Goal: Book appointment/travel/reservation

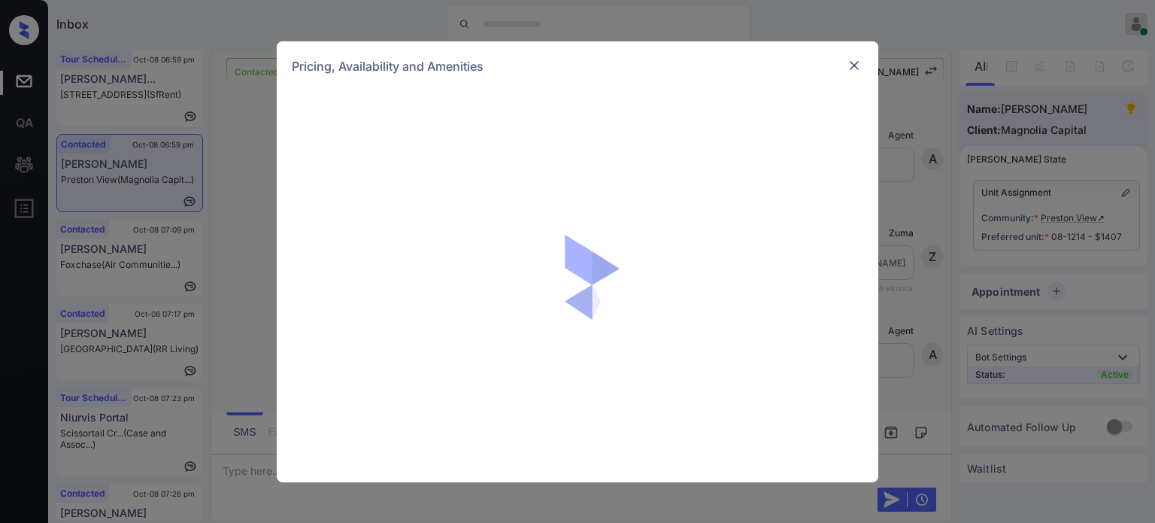
scroll to position [5537, 0]
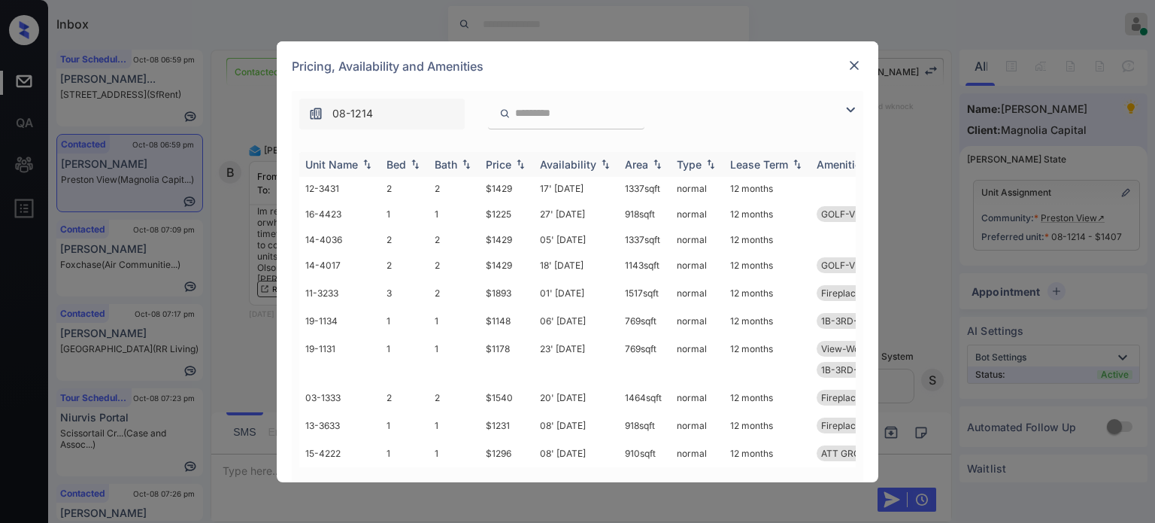
click at [497, 166] on div "Price" at bounding box center [499, 164] width 26 height 13
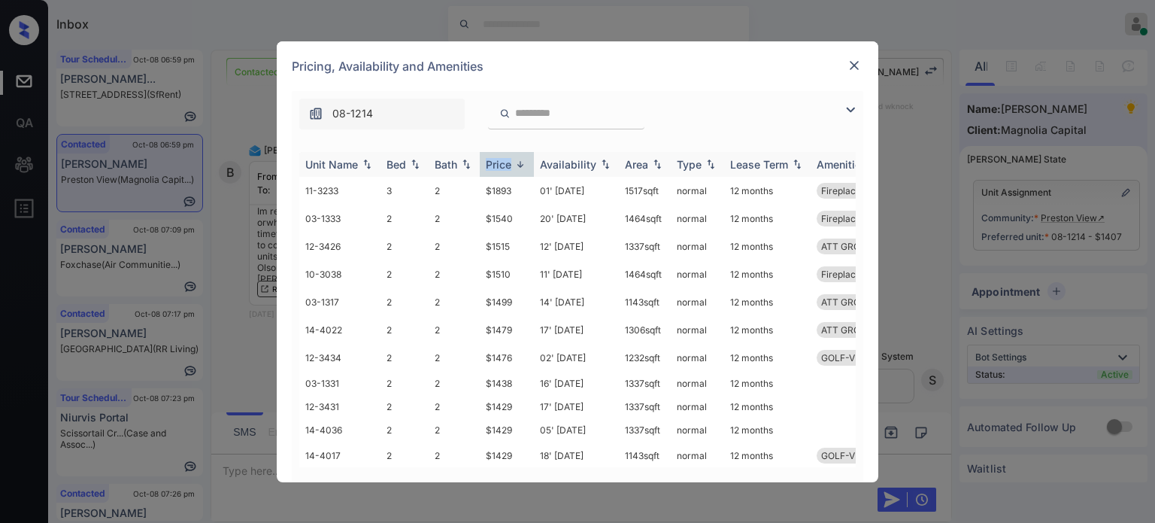
click at [497, 166] on div "Price" at bounding box center [499, 164] width 26 height 13
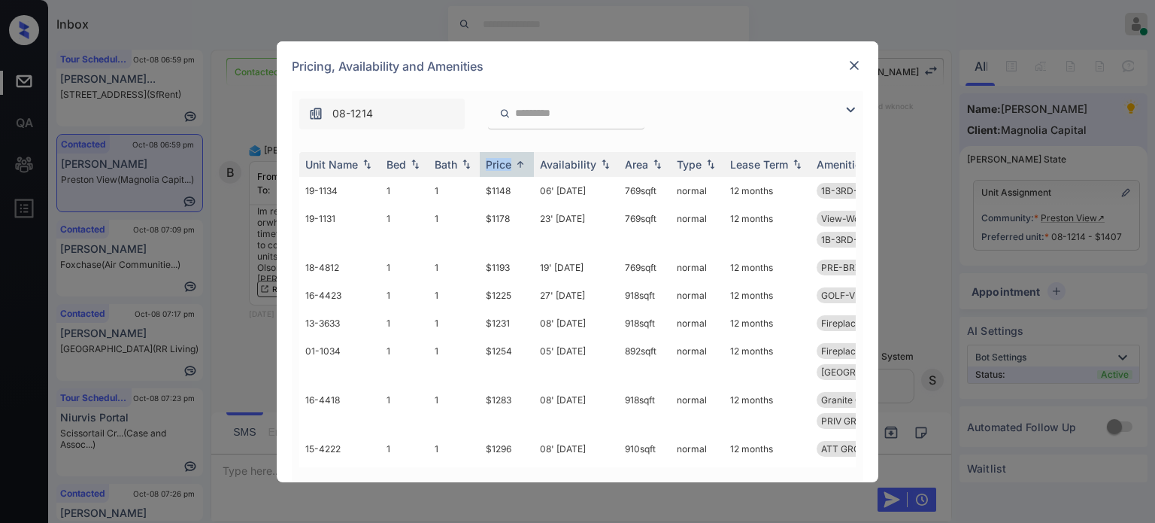
click at [857, 111] on img at bounding box center [851, 110] width 18 height 18
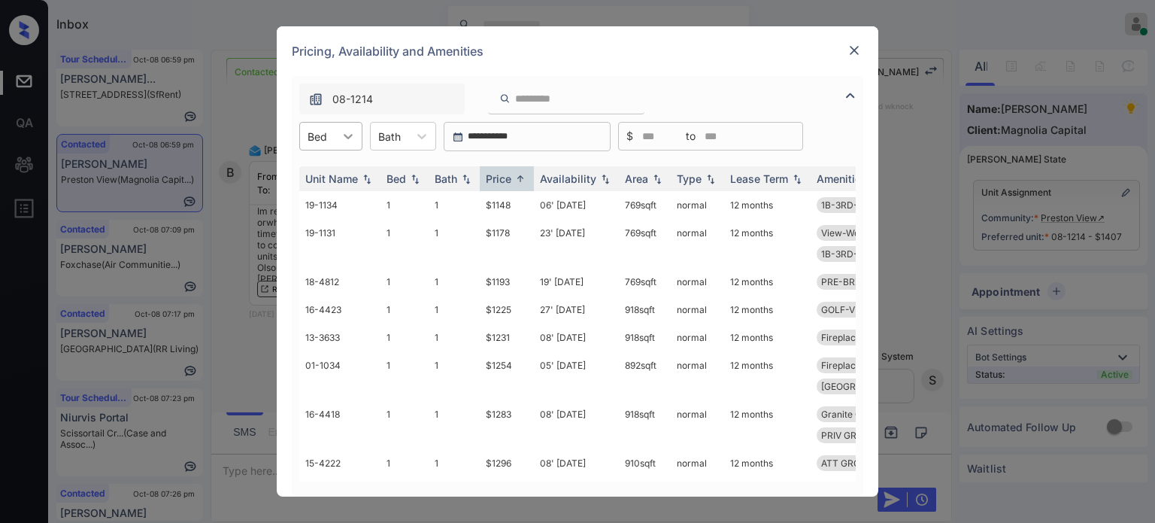
click at [349, 138] on icon at bounding box center [348, 136] width 15 height 15
click at [338, 196] on div "2" at bounding box center [330, 200] width 63 height 27
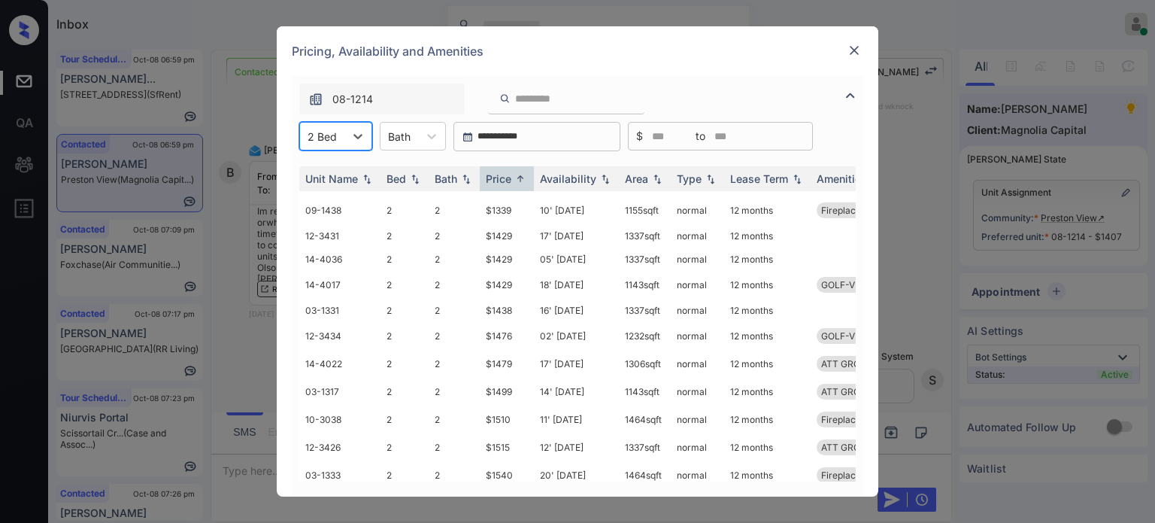
scroll to position [0, 0]
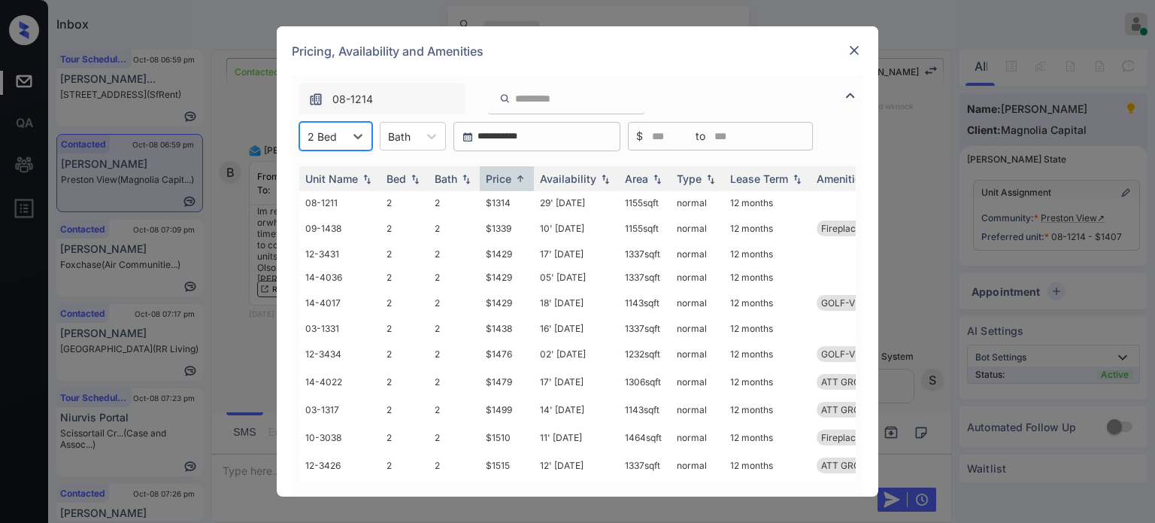
click at [854, 43] on img at bounding box center [854, 50] width 15 height 15
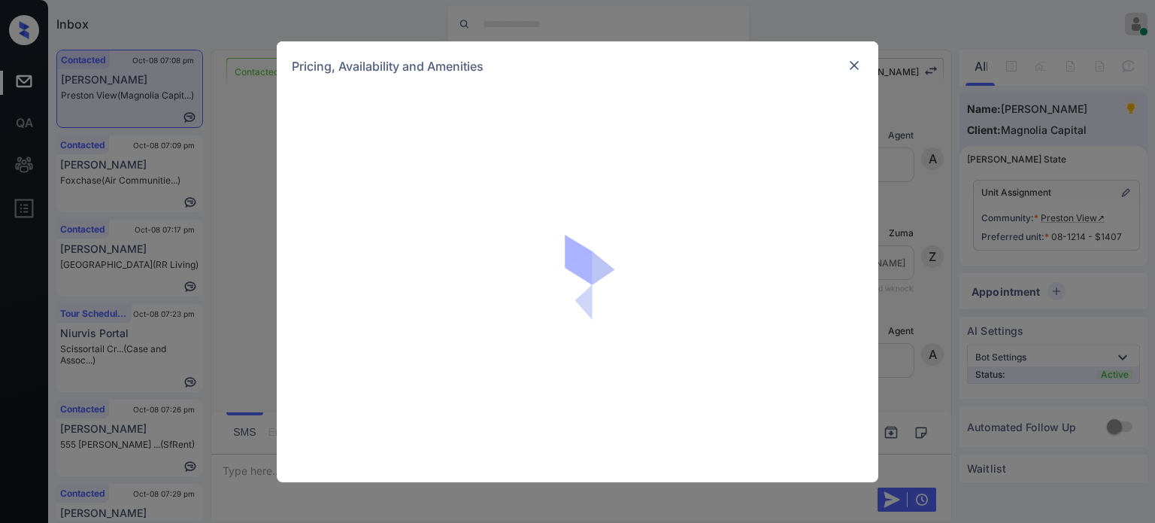
scroll to position [5537, 0]
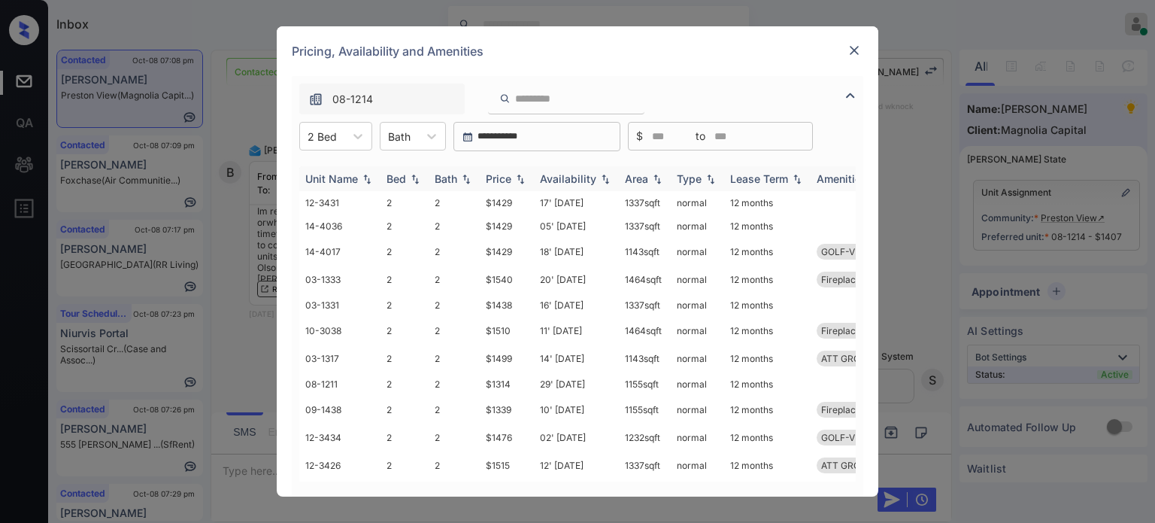
click at [502, 184] on div "Price" at bounding box center [499, 178] width 26 height 13
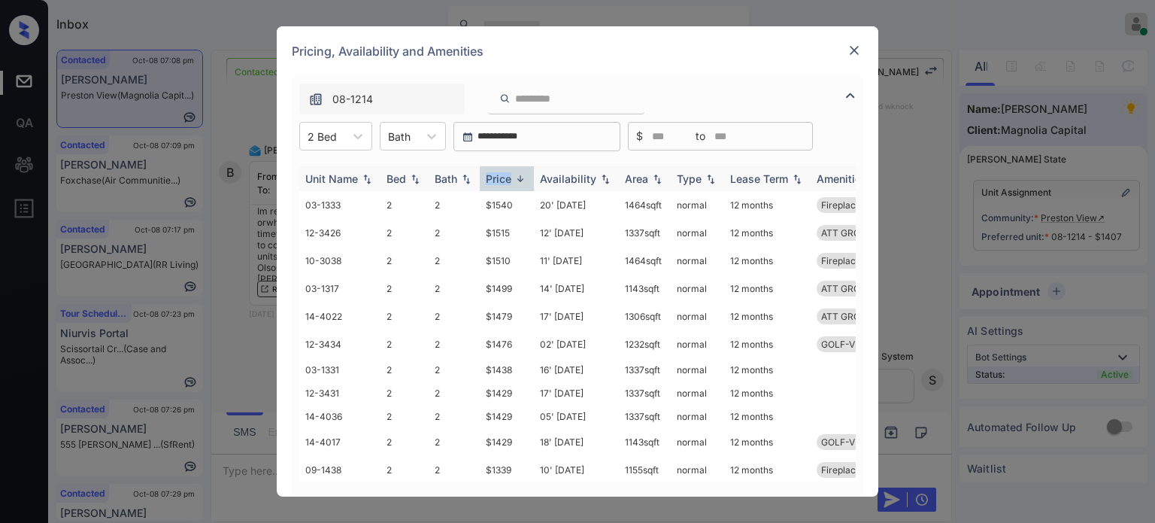
click at [502, 184] on div "Price" at bounding box center [499, 178] width 26 height 13
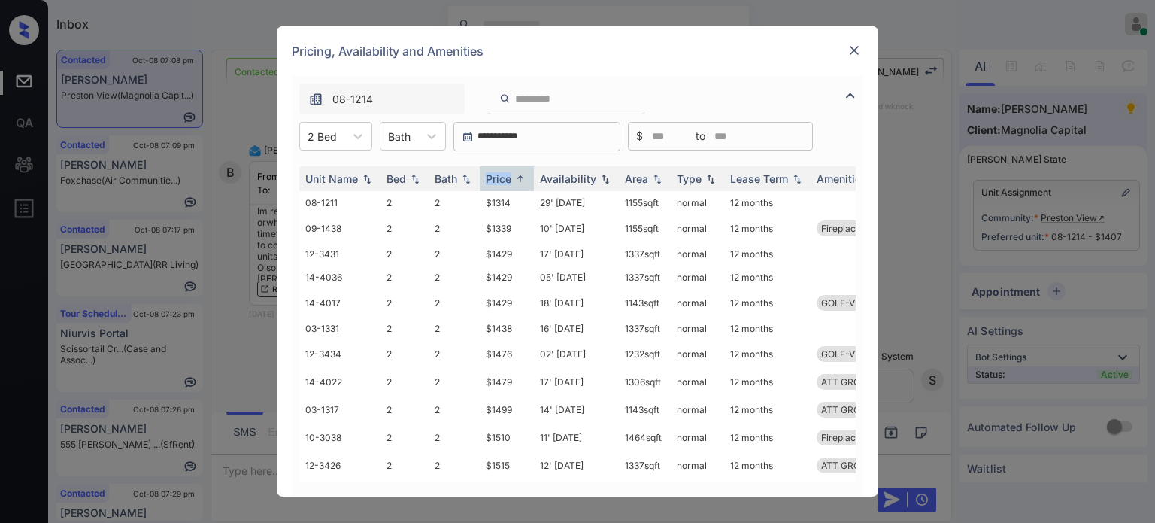
click at [855, 53] on img at bounding box center [854, 50] width 15 height 15
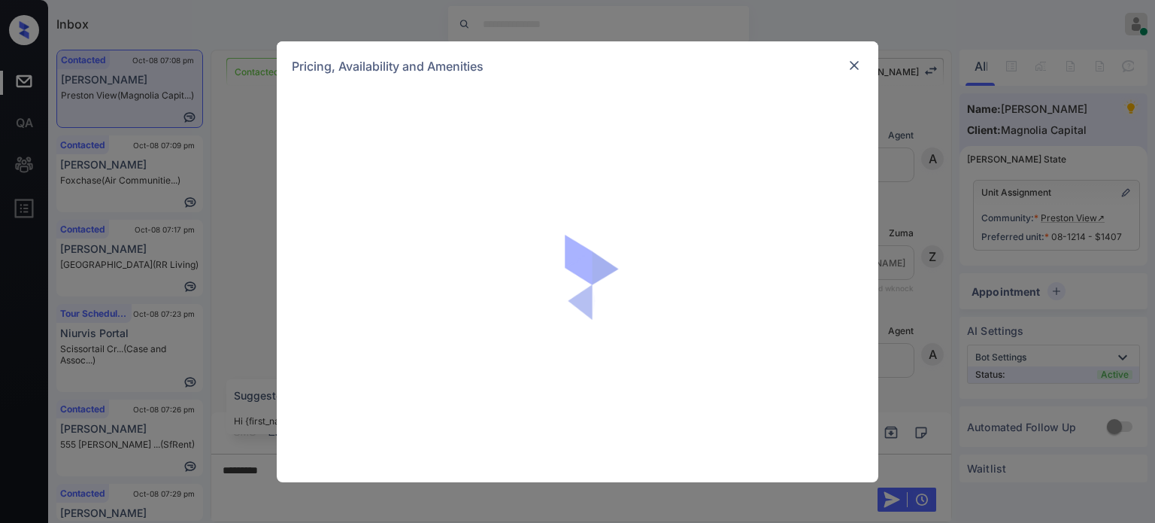
scroll to position [5537, 0]
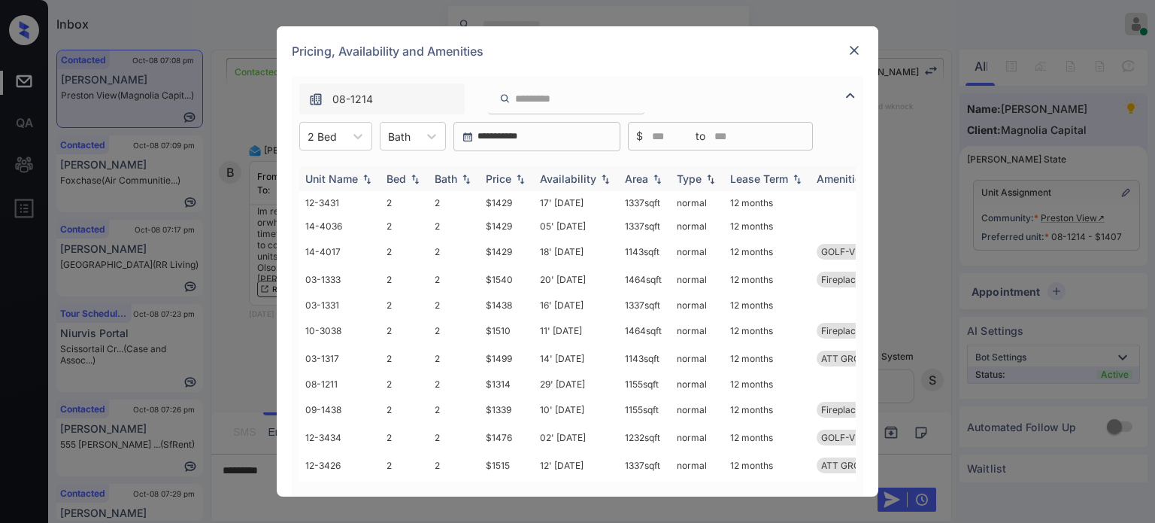
click at [515, 178] on img at bounding box center [520, 179] width 15 height 11
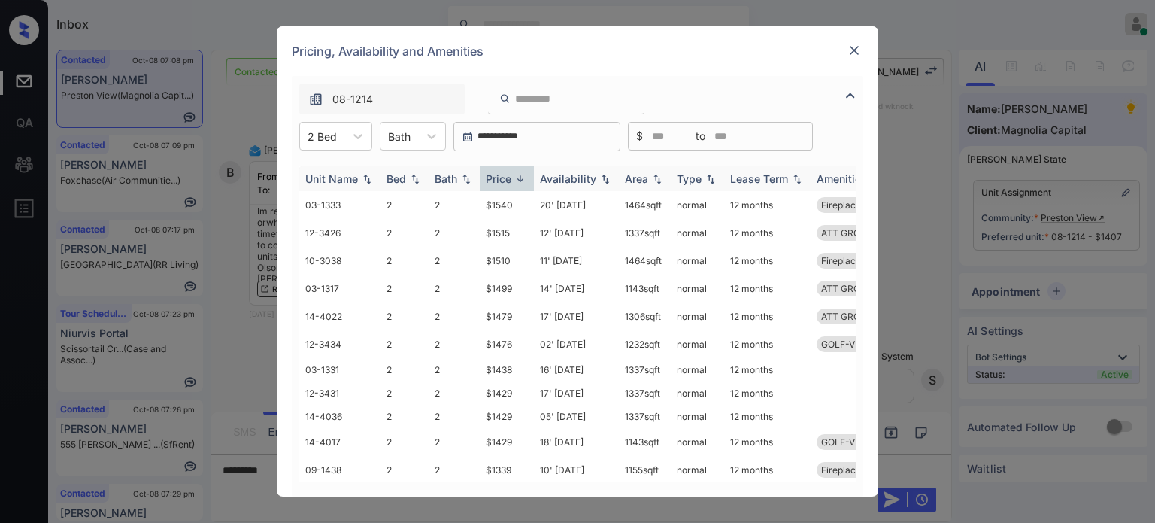
click at [515, 178] on img at bounding box center [520, 178] width 15 height 11
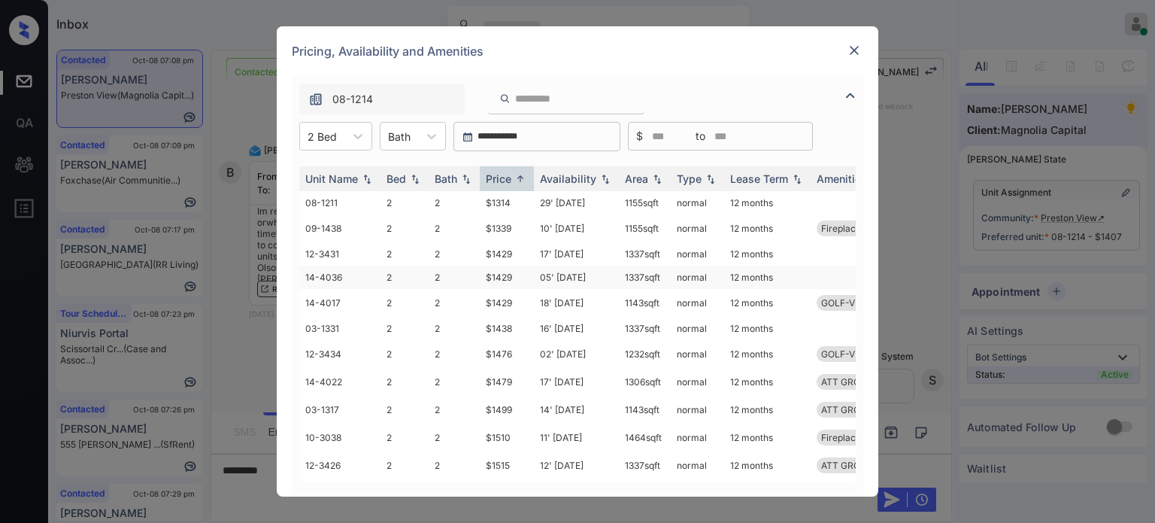
click at [569, 280] on td "05' [DATE]" at bounding box center [576, 276] width 85 height 23
click at [569, 280] on td "05' Oct 25" at bounding box center [576, 276] width 85 height 23
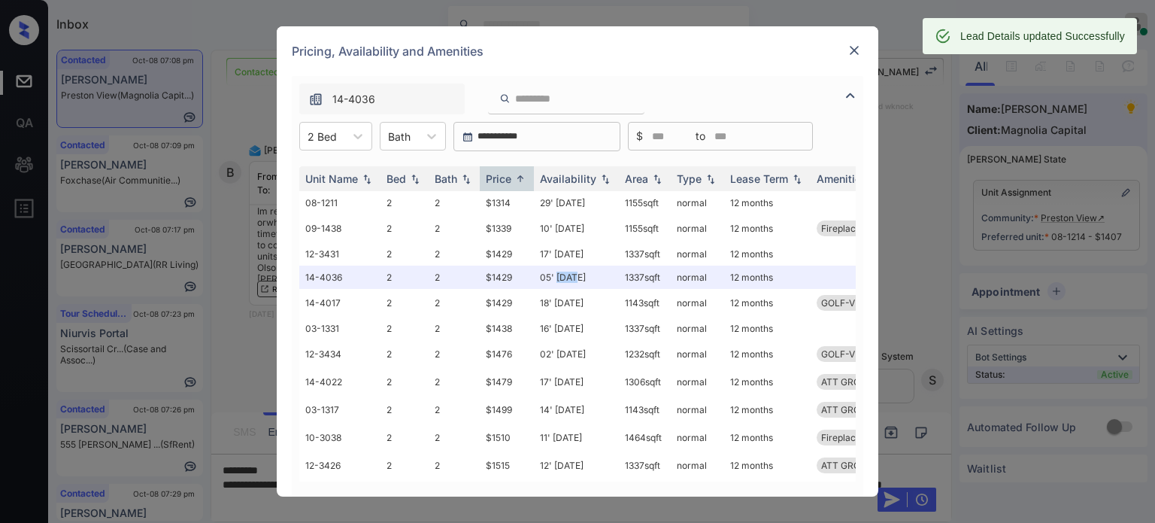
click at [856, 50] on img at bounding box center [854, 50] width 15 height 15
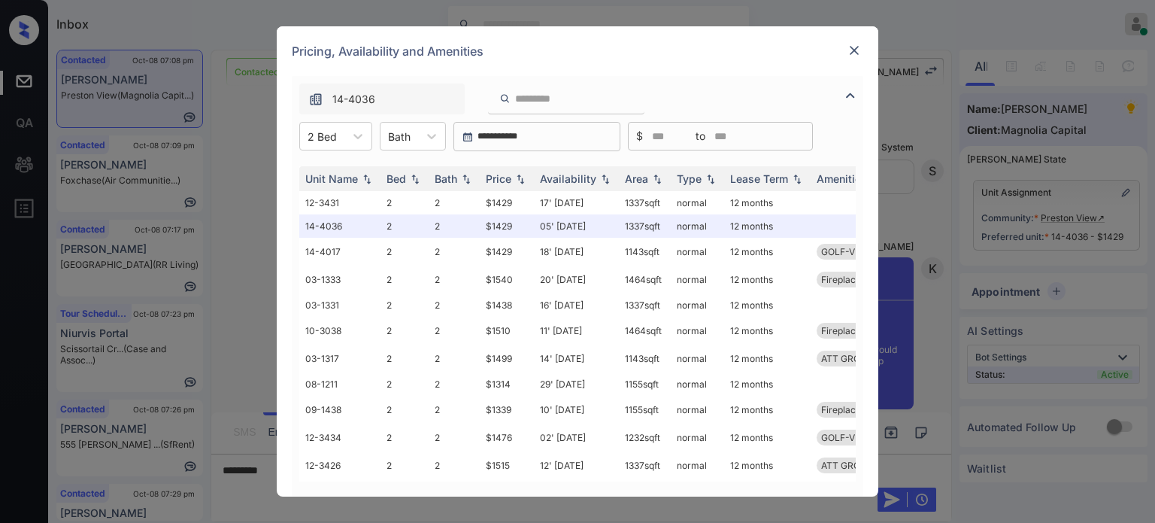
click at [853, 53] on img at bounding box center [854, 50] width 15 height 15
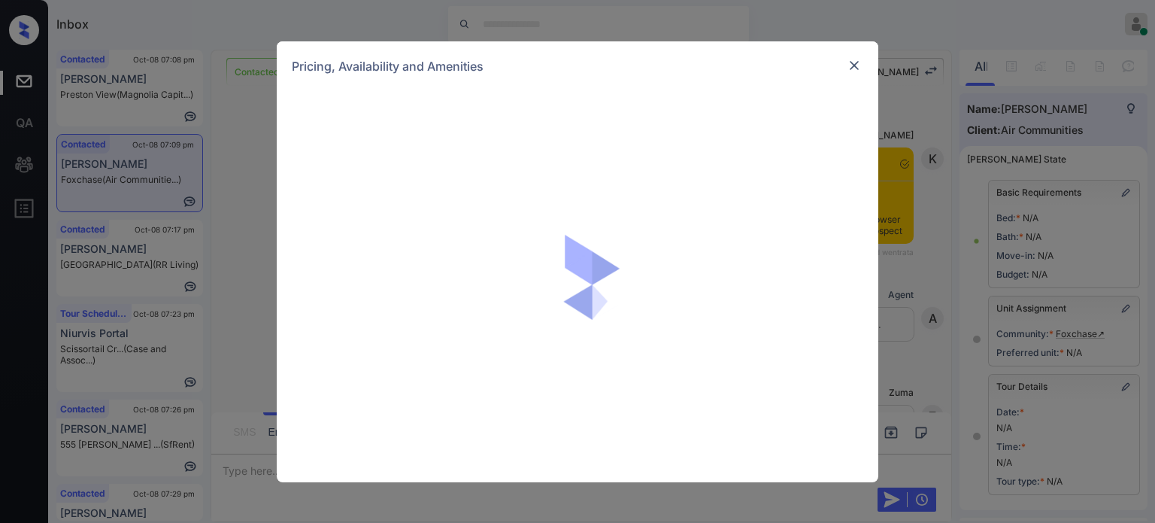
scroll to position [1703, 0]
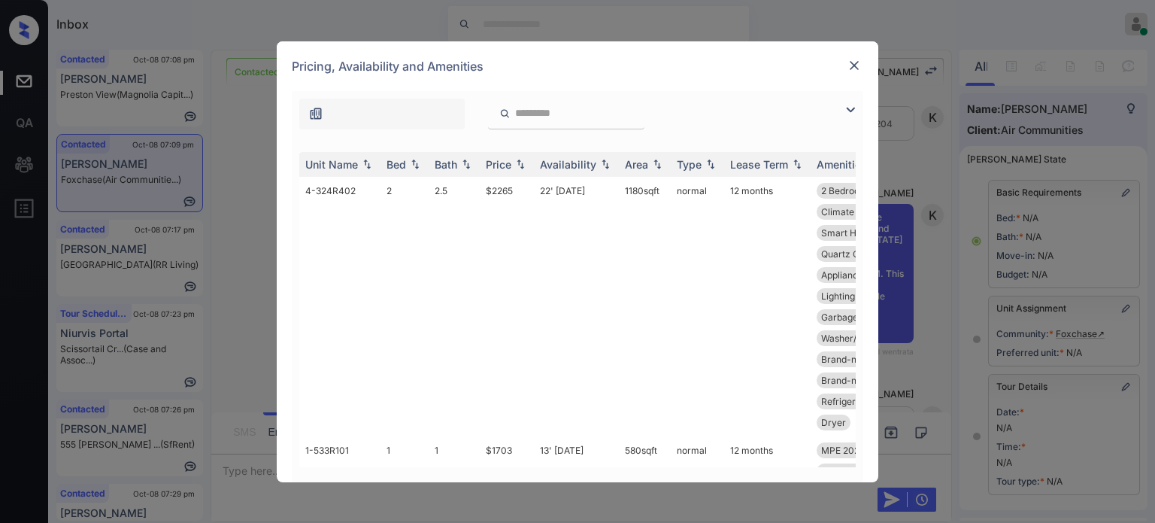
click at [848, 111] on img at bounding box center [851, 110] width 18 height 18
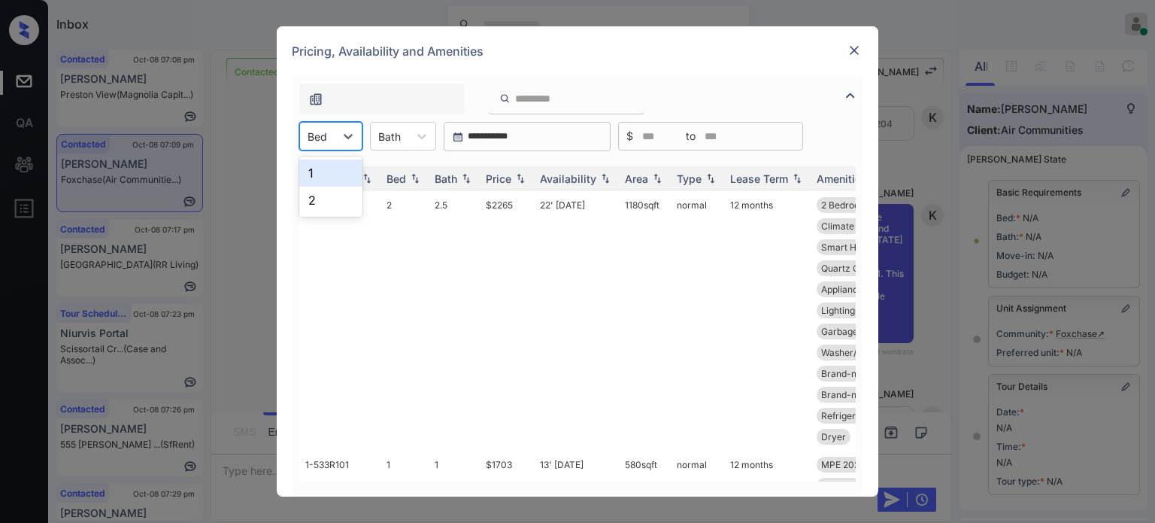
click at [331, 138] on div "Bed" at bounding box center [317, 137] width 35 height 22
click at [327, 173] on div "1" at bounding box center [330, 172] width 63 height 27
click at [511, 180] on div "Price" at bounding box center [499, 178] width 26 height 13
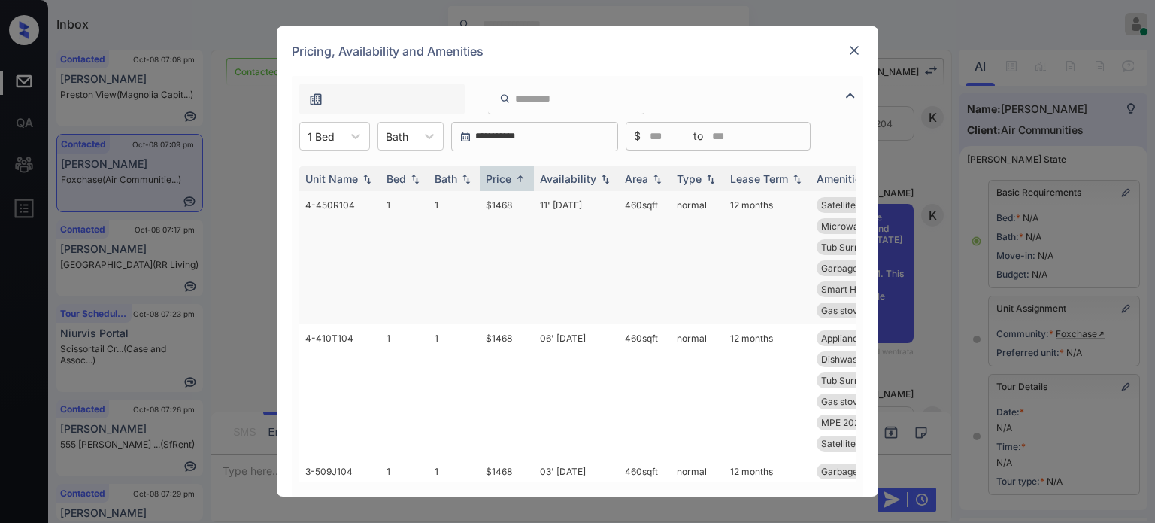
click at [577, 202] on td "11' Oct 25" at bounding box center [576, 257] width 85 height 133
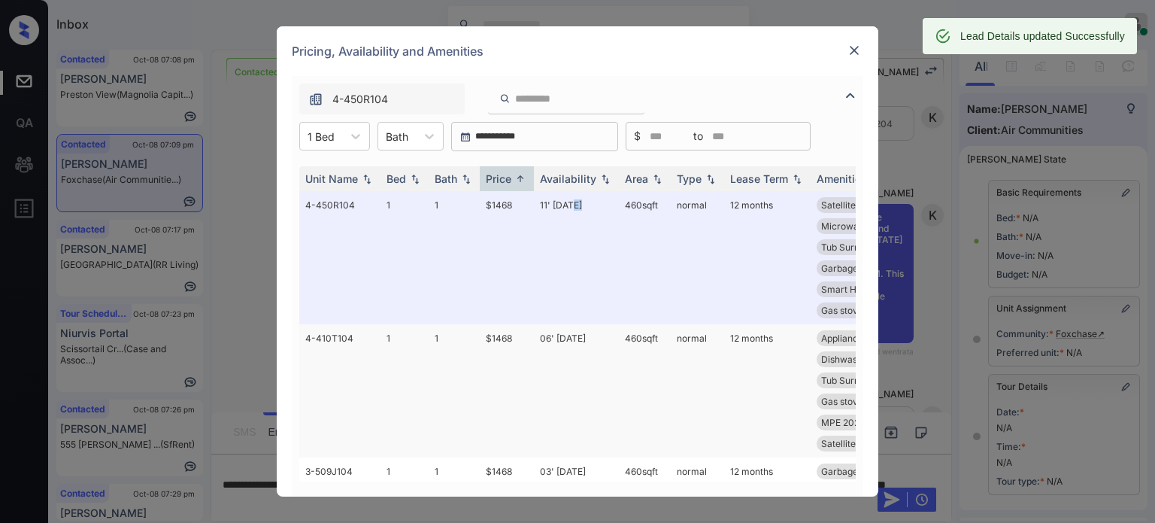
click at [551, 338] on td "06' Oct 25" at bounding box center [576, 390] width 85 height 133
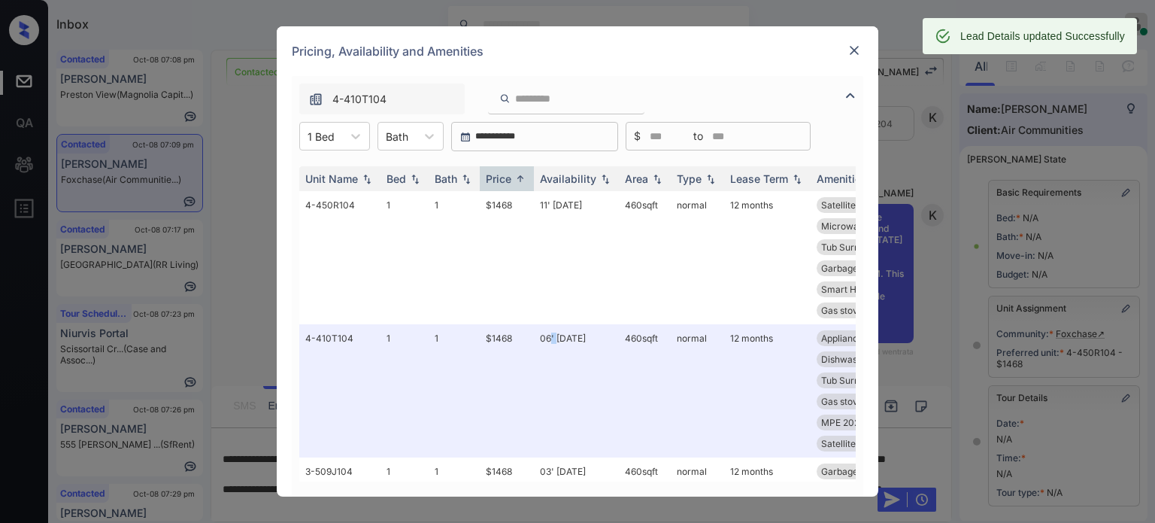
click at [854, 51] on img at bounding box center [854, 50] width 15 height 15
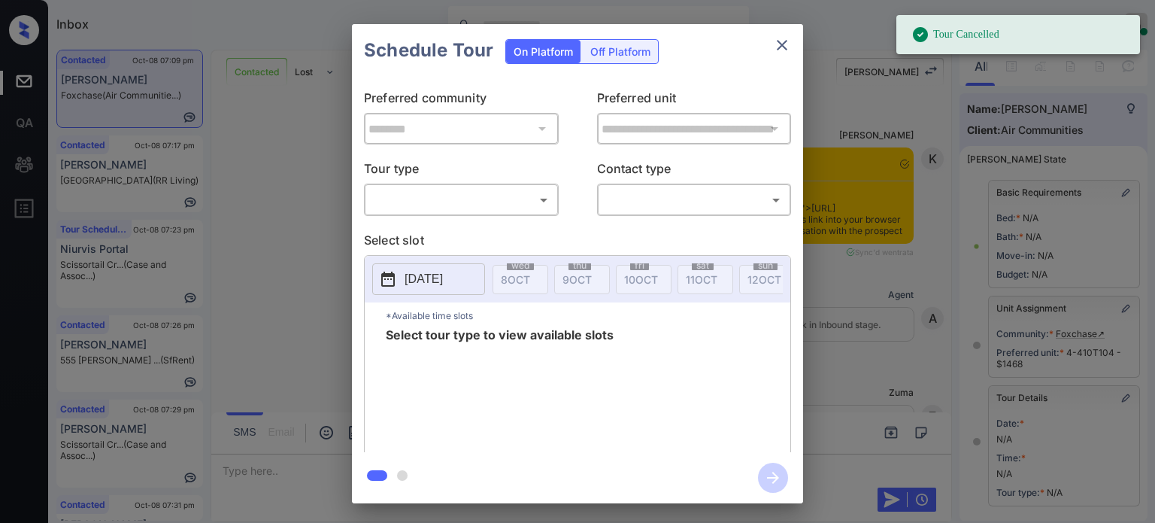
scroll to position [226, 0]
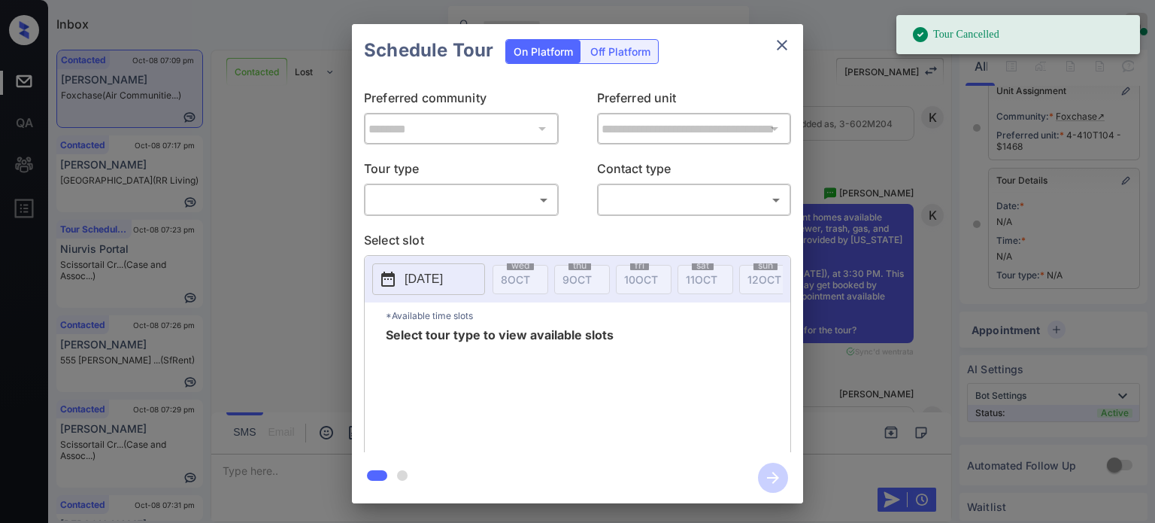
click at [538, 196] on body "Tour Cancelled Inbox [PERSON_NAME] Online Set yourself offline Set yourself on …" at bounding box center [577, 261] width 1155 height 523
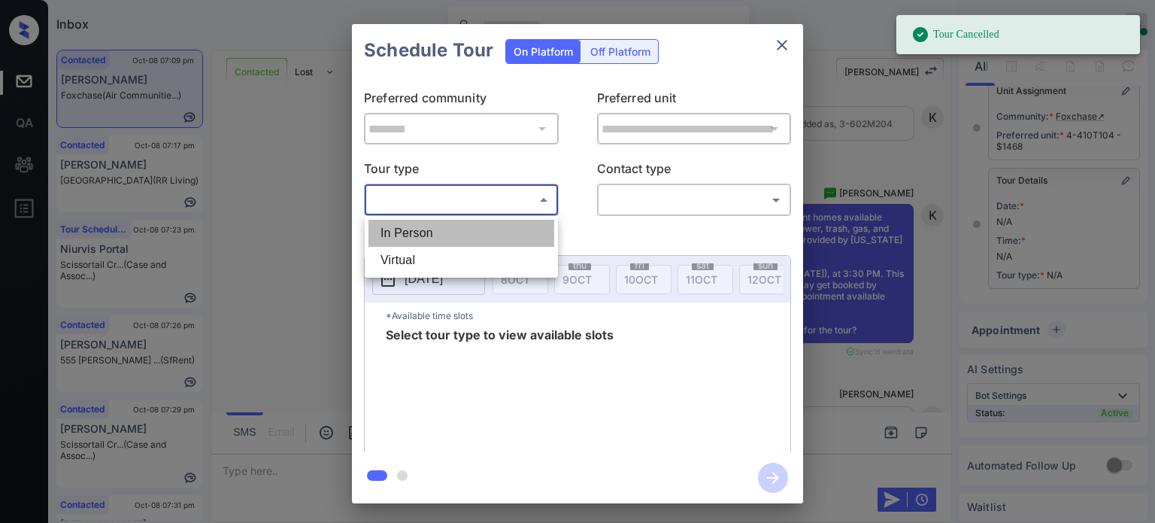
click at [481, 238] on li "In Person" at bounding box center [462, 233] width 186 height 27
type input "********"
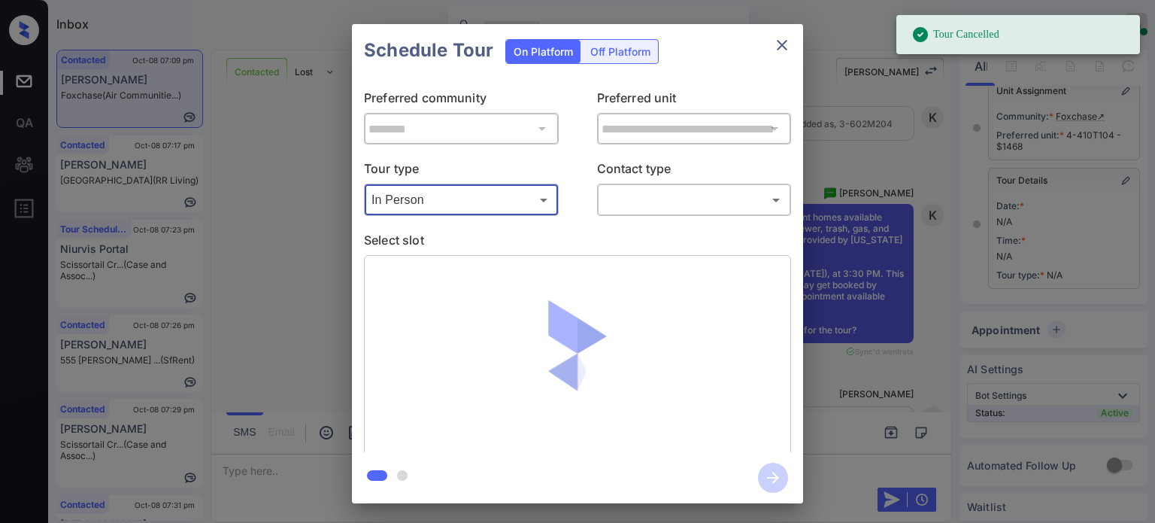
click at [684, 206] on body "Tour Cancelled Inbox [PERSON_NAME] Online Set yourself offline Set yourself on …" at bounding box center [577, 261] width 1155 height 523
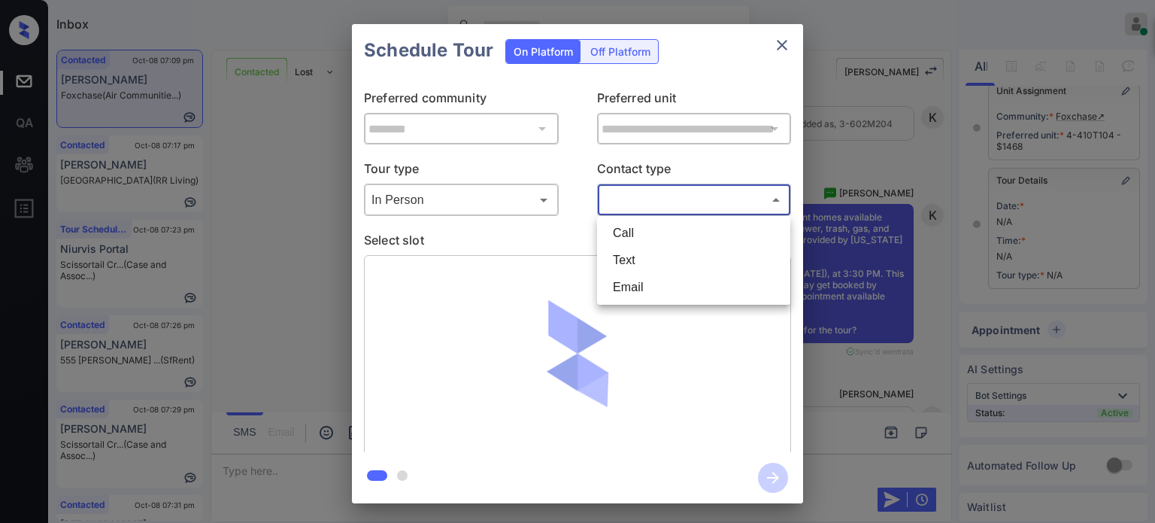
click at [663, 262] on li "Text" at bounding box center [694, 260] width 186 height 27
type input "****"
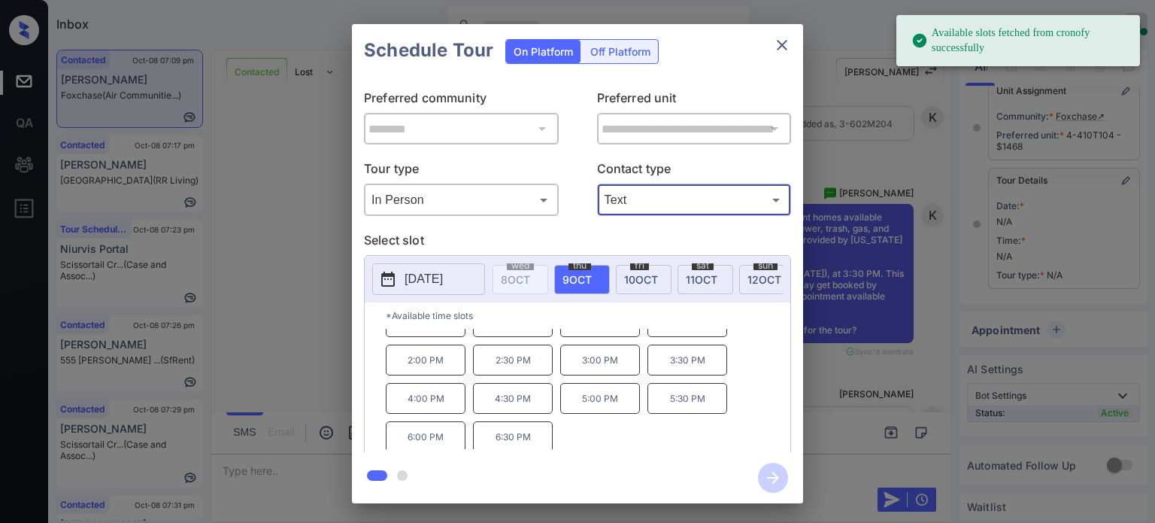
scroll to position [62, 0]
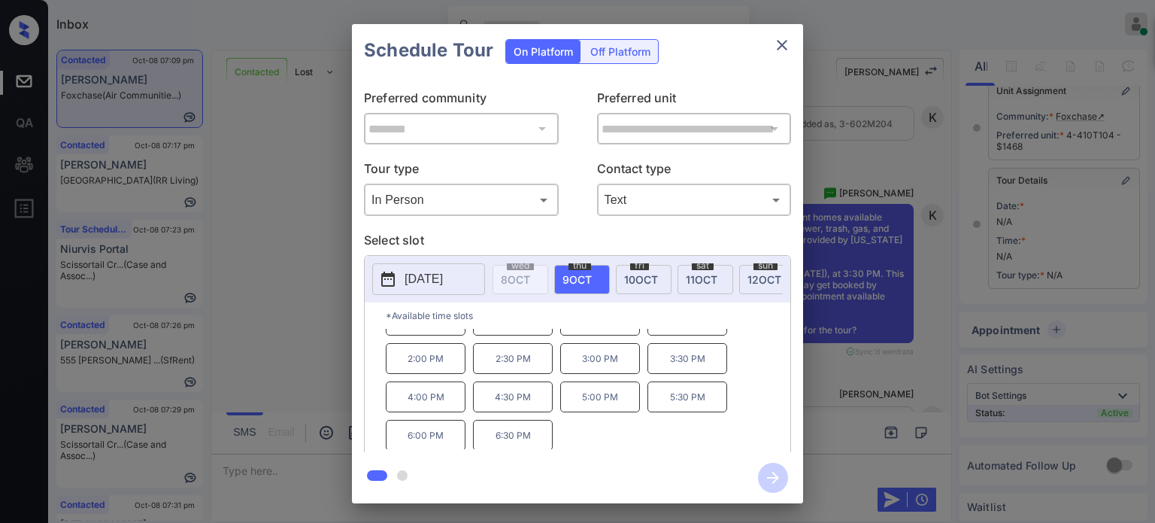
click at [417, 405] on p "4:00 PM" at bounding box center [426, 396] width 80 height 31
click at [766, 481] on icon "button" at bounding box center [773, 478] width 30 height 30
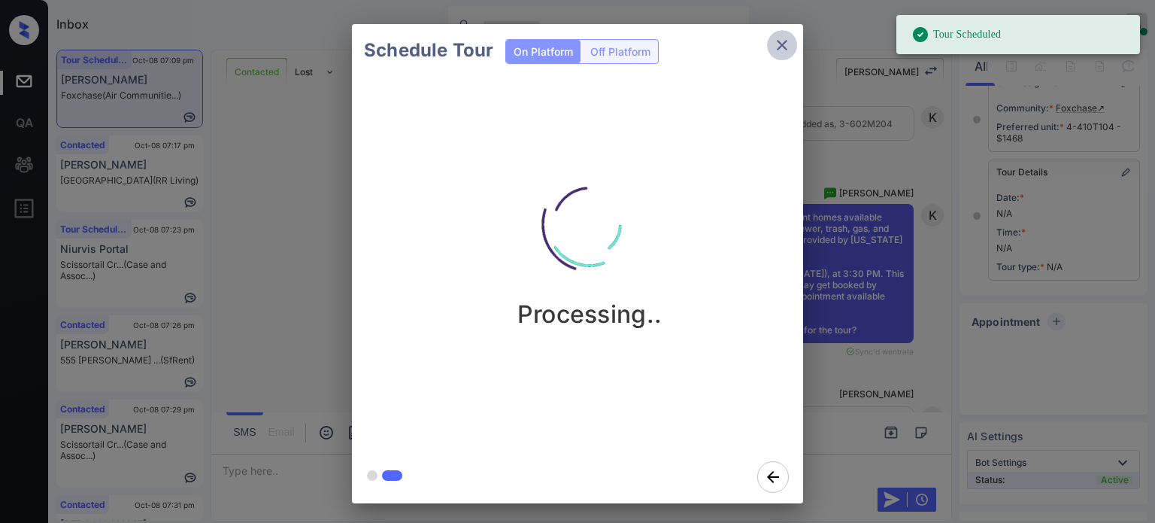
click at [789, 43] on icon "close" at bounding box center [782, 45] width 18 height 18
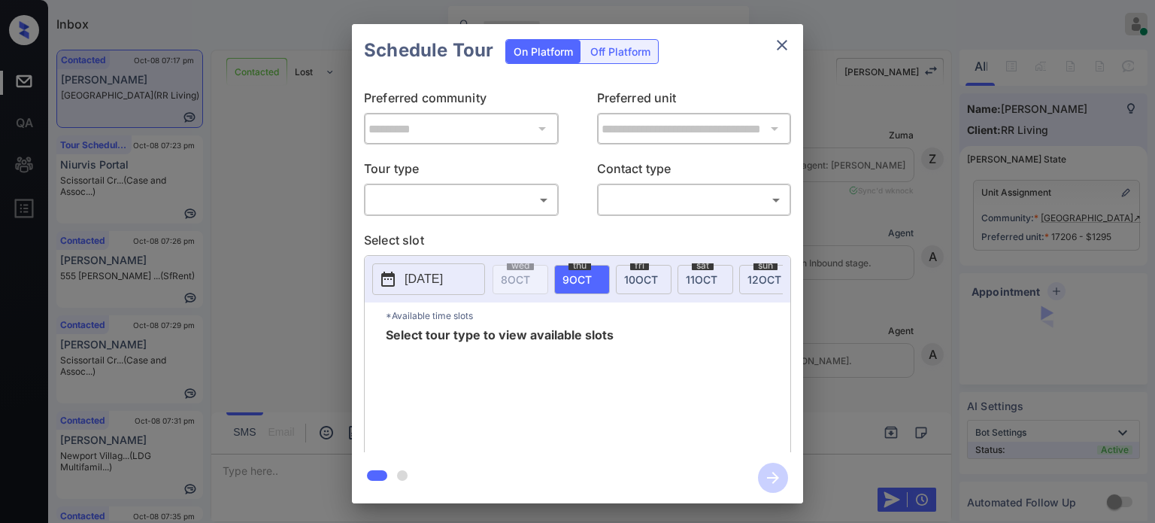
scroll to position [657, 0]
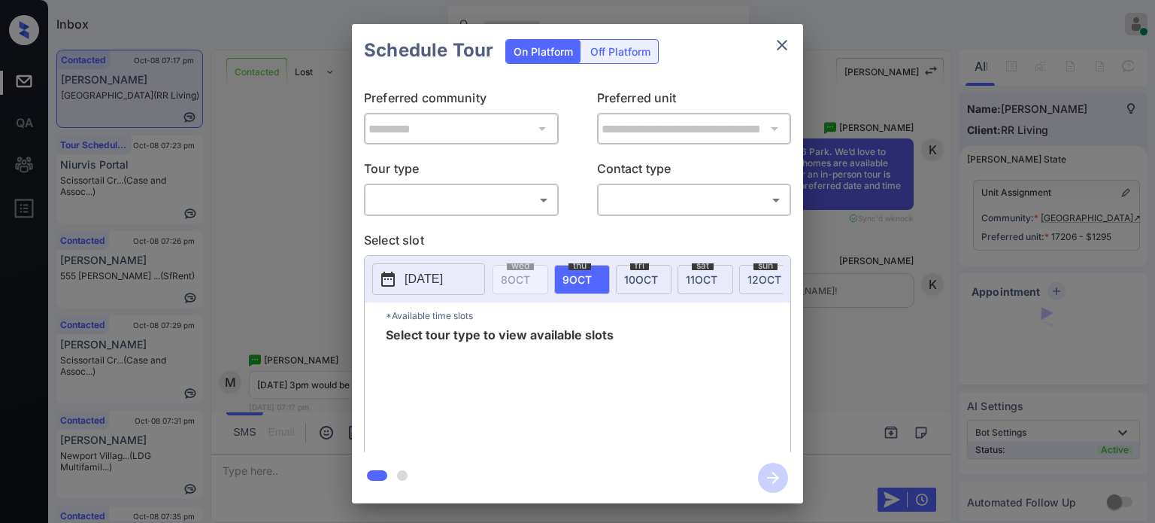
click at [539, 199] on body "Inbox [PERSON_NAME] Online Set yourself offline Set yourself on break Profile S…" at bounding box center [577, 261] width 1155 height 523
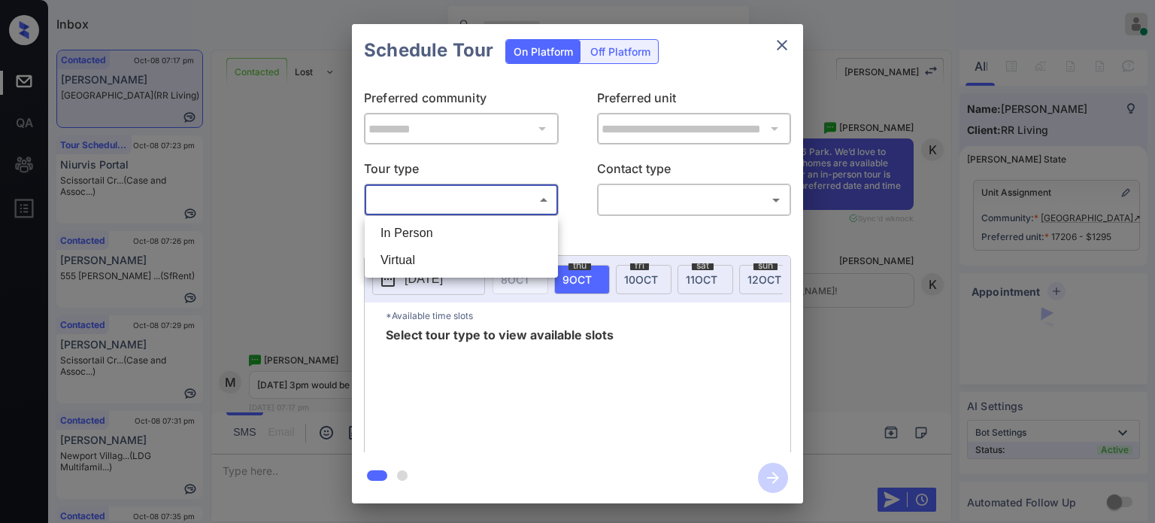
click at [481, 231] on li "In Person" at bounding box center [462, 233] width 186 height 27
type input "********"
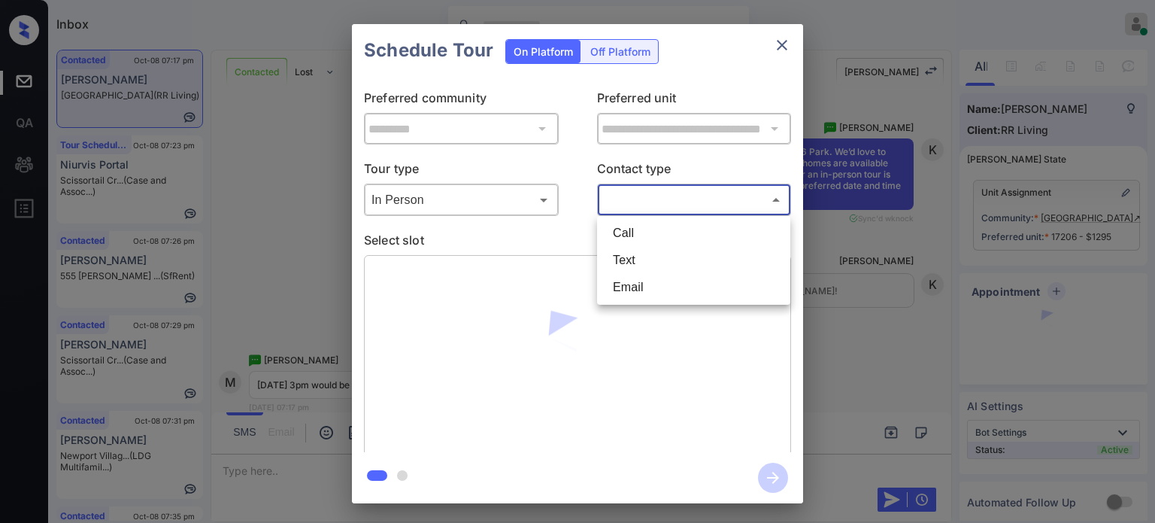
click at [659, 204] on body "Inbox [PERSON_NAME] Online Set yourself offline Set yourself on break Profile S…" at bounding box center [577, 261] width 1155 height 523
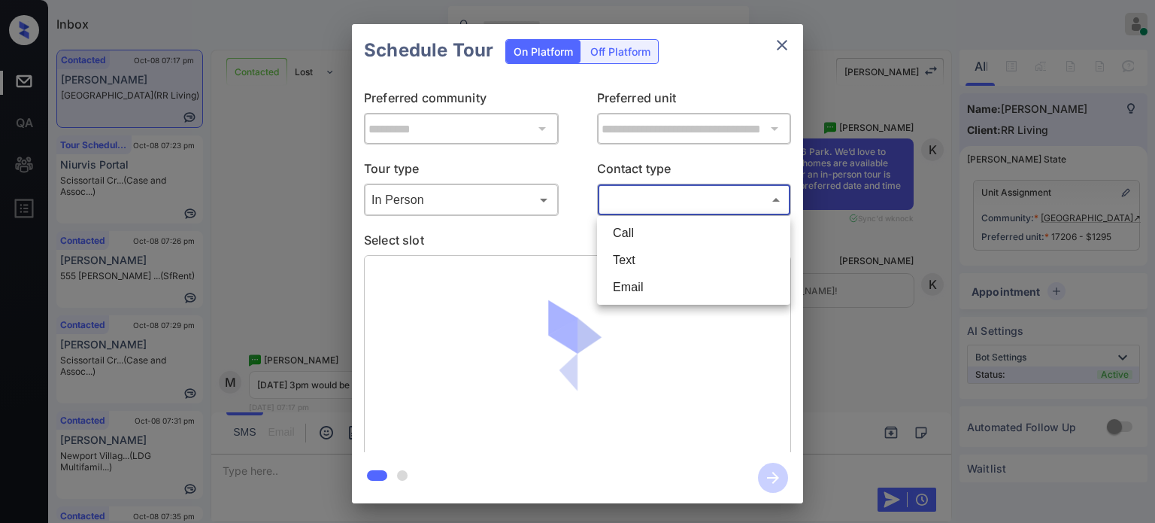
click at [641, 264] on li "Text" at bounding box center [694, 260] width 186 height 27
type input "****"
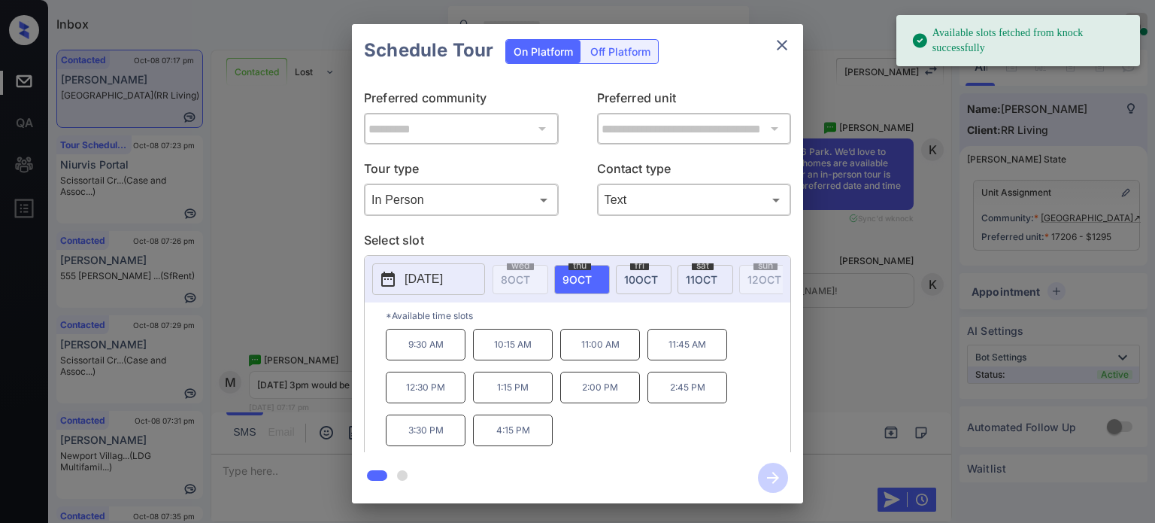
click at [710, 273] on span "11 OCT" at bounding box center [702, 279] width 32 height 13
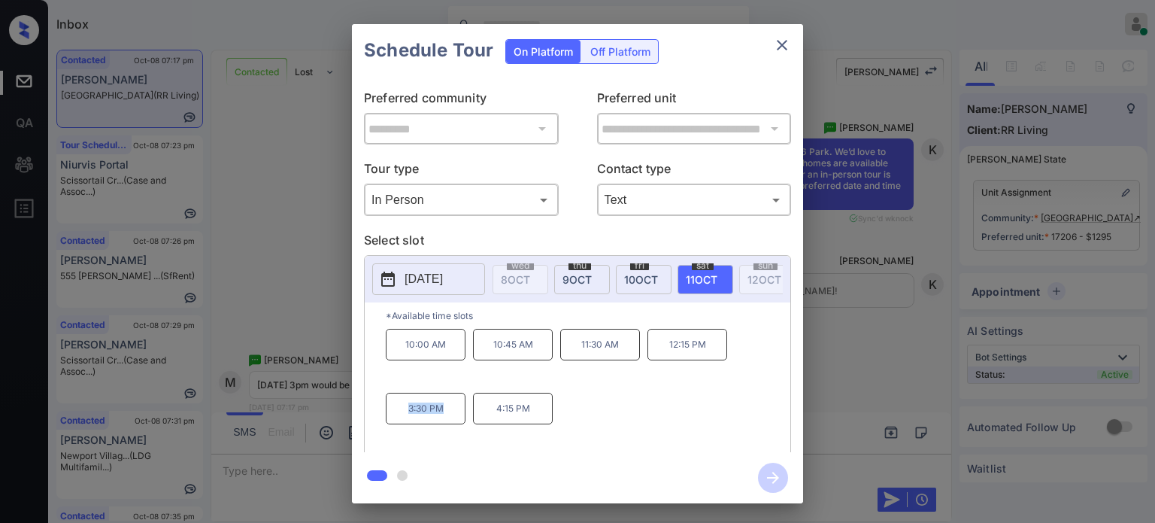
drag, startPoint x: 380, startPoint y: 421, endPoint x: 447, endPoint y: 421, distance: 67.7
click at [447, 421] on div "*Available time slots 10:00 AM 10:45 AM 11:30 AM 12:15 PM 3:30 PM 4:15 PM" at bounding box center [578, 379] width 426 height 154
copy p "3:30 PM"
click at [784, 44] on icon "close" at bounding box center [782, 45] width 18 height 18
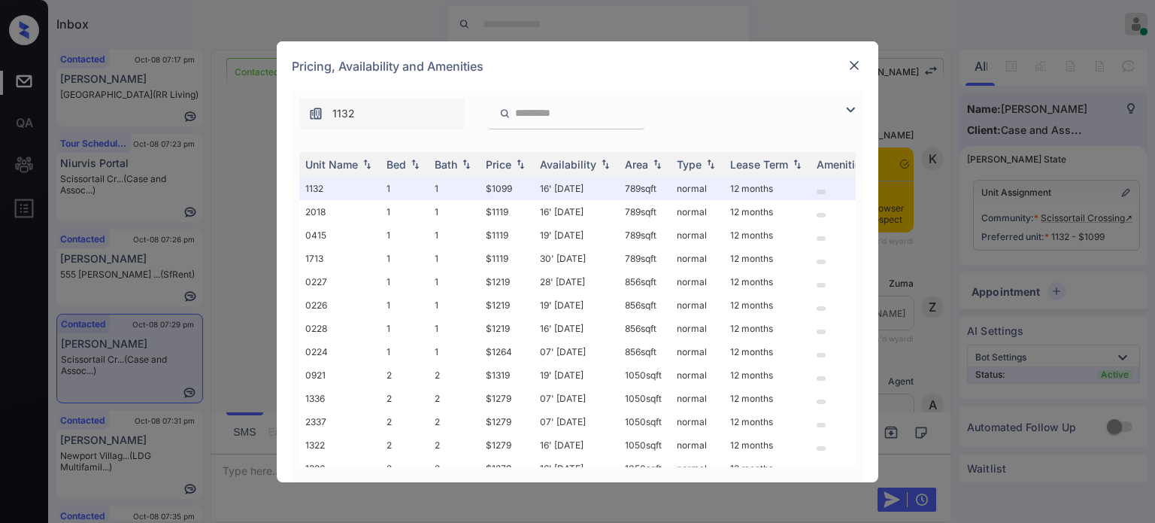
scroll to position [1489, 0]
click at [857, 108] on img at bounding box center [851, 110] width 18 height 18
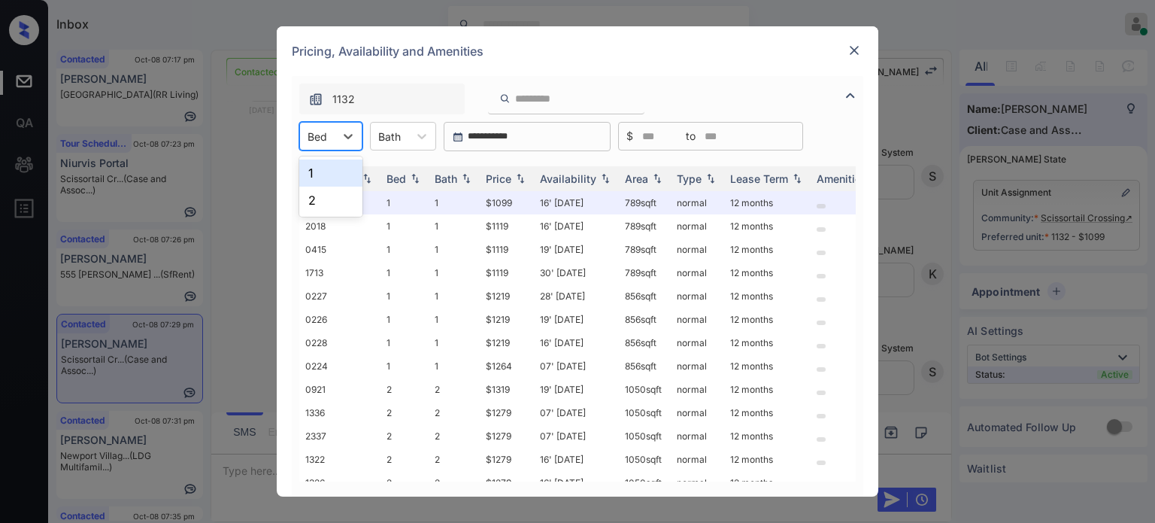
click at [329, 140] on div "Bed" at bounding box center [317, 137] width 35 height 22
click at [331, 198] on div "2" at bounding box center [330, 200] width 63 height 27
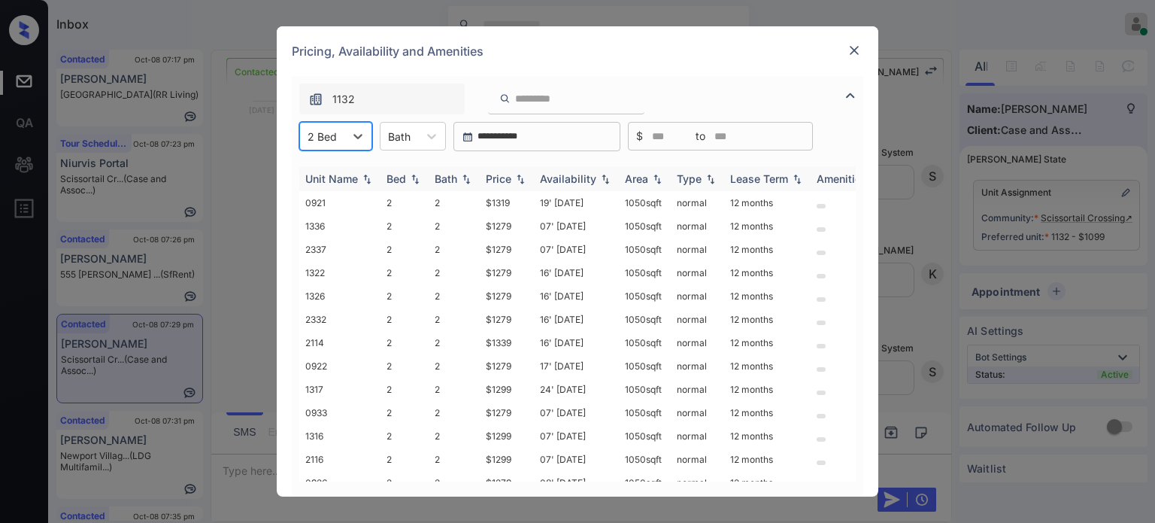
click at [517, 180] on img at bounding box center [520, 179] width 15 height 11
click at [517, 180] on img at bounding box center [520, 178] width 15 height 11
click at [535, 198] on td "07' Oct 25" at bounding box center [576, 202] width 85 height 23
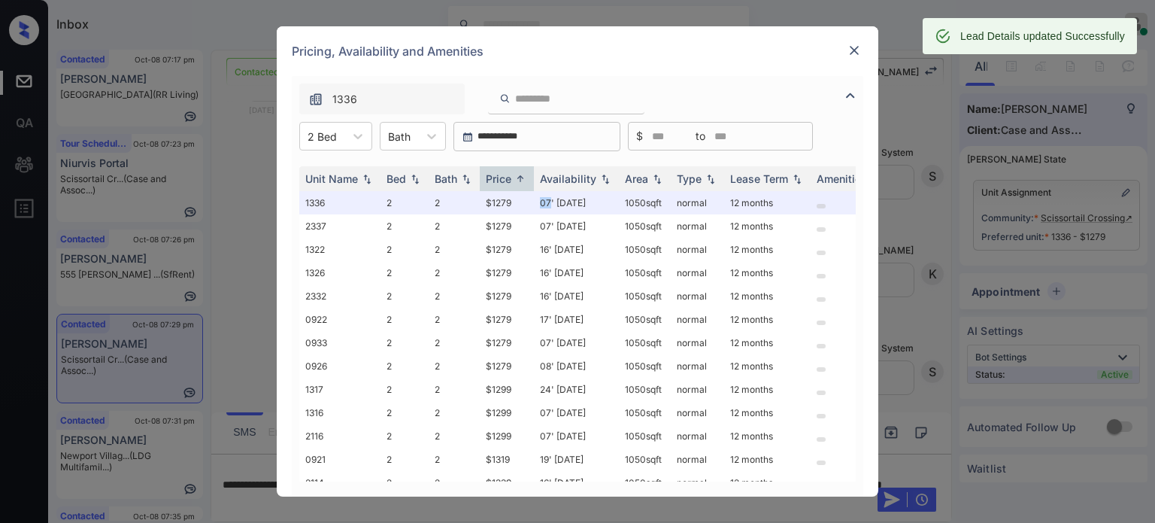
click at [857, 47] on img at bounding box center [854, 50] width 15 height 15
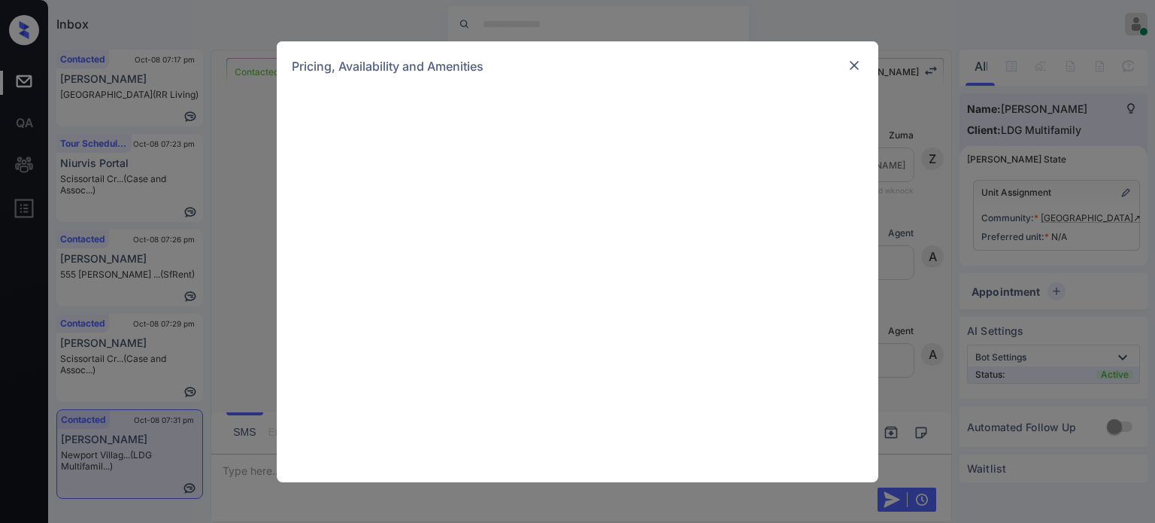
scroll to position [2730, 0]
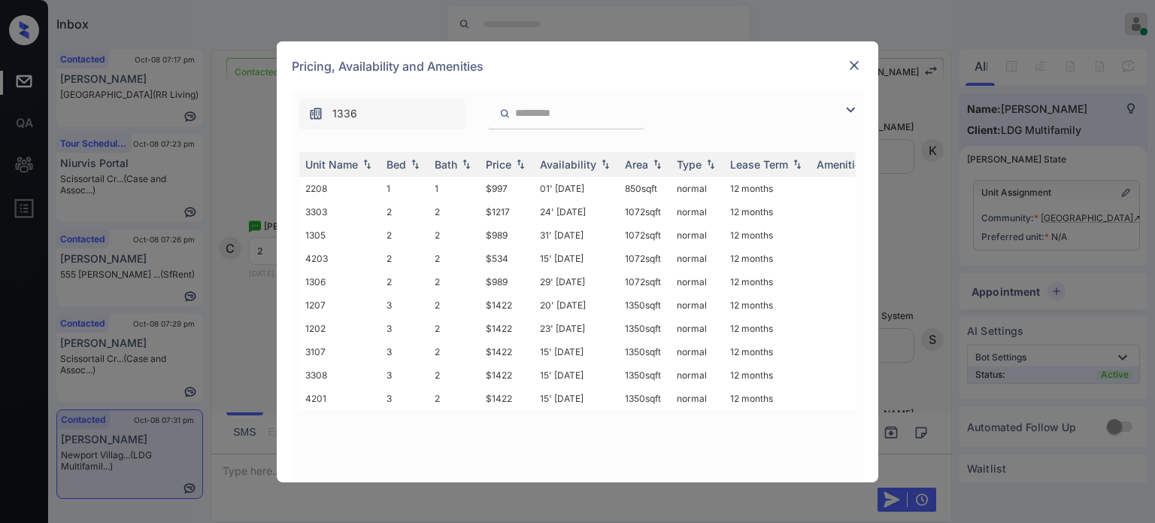
click at [848, 114] on img at bounding box center [851, 110] width 18 height 18
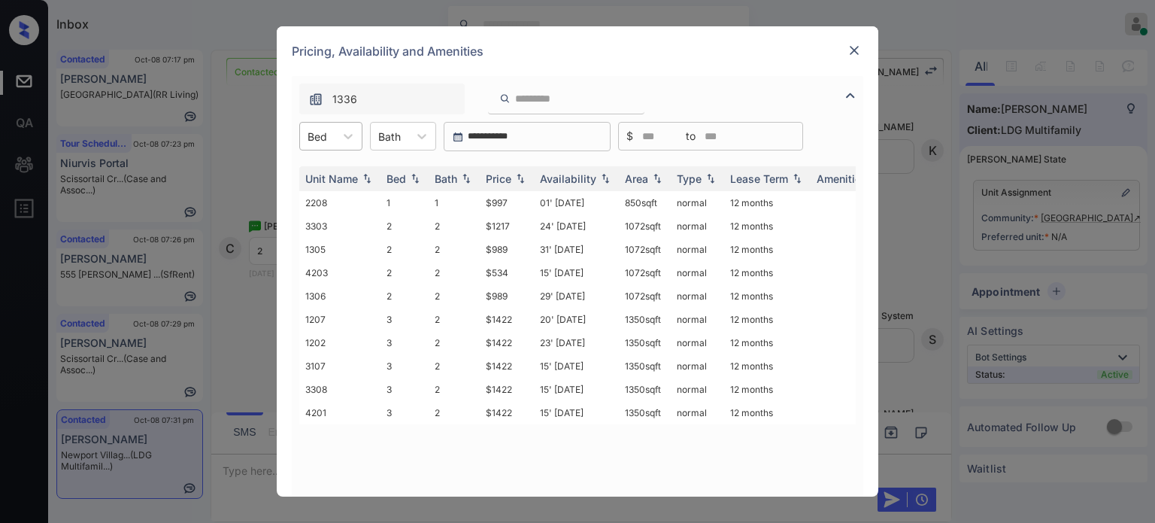
click at [334, 138] on div "Bed" at bounding box center [317, 137] width 35 height 22
click at [335, 205] on div "2" at bounding box center [330, 200] width 63 height 27
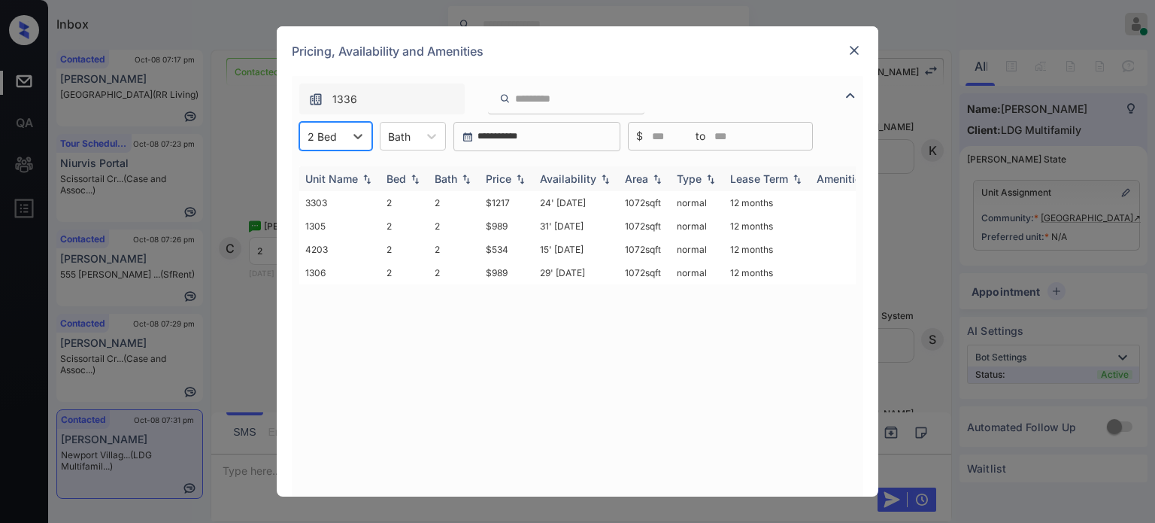
click at [517, 183] on img at bounding box center [520, 179] width 15 height 11
click at [517, 183] on img at bounding box center [520, 178] width 15 height 11
click at [572, 279] on td "24' Sep 25" at bounding box center [576, 272] width 85 height 23
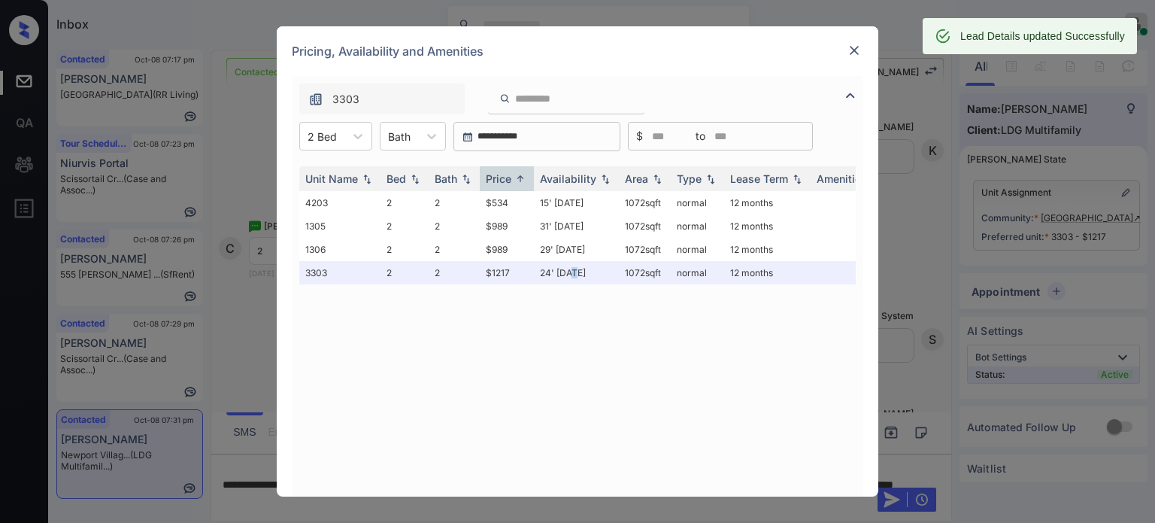
click at [848, 50] on img at bounding box center [854, 50] width 15 height 15
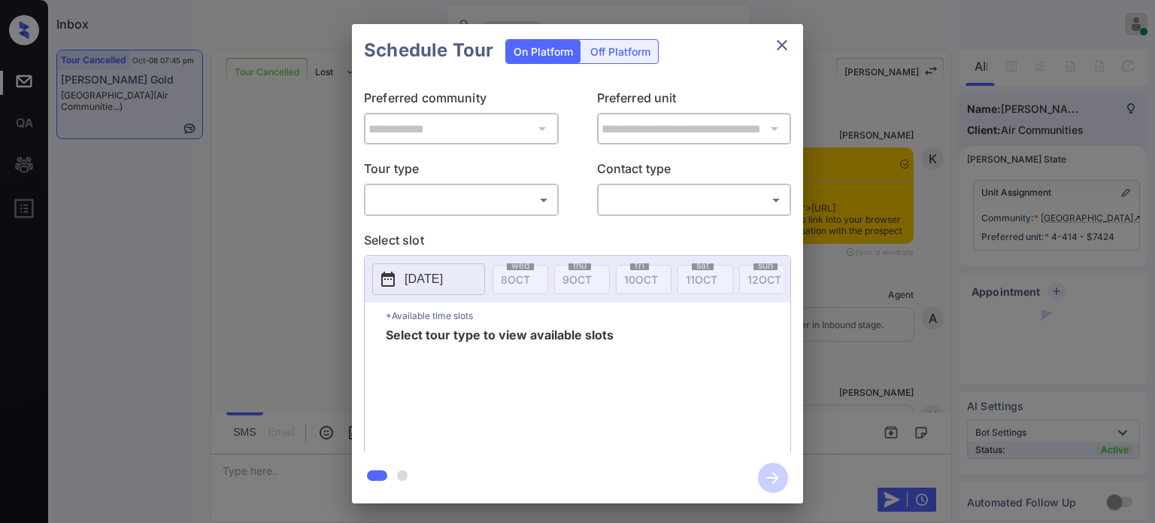
scroll to position [5399, 0]
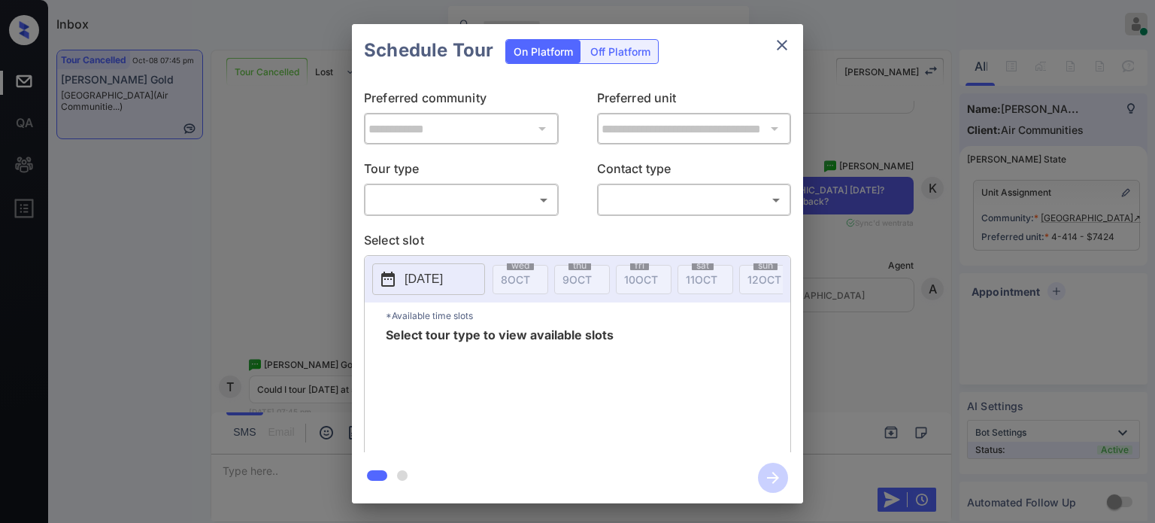
click at [516, 198] on body "Inbox [PERSON_NAME] Online Set yourself offline Set yourself on break Profile S…" at bounding box center [577, 261] width 1155 height 523
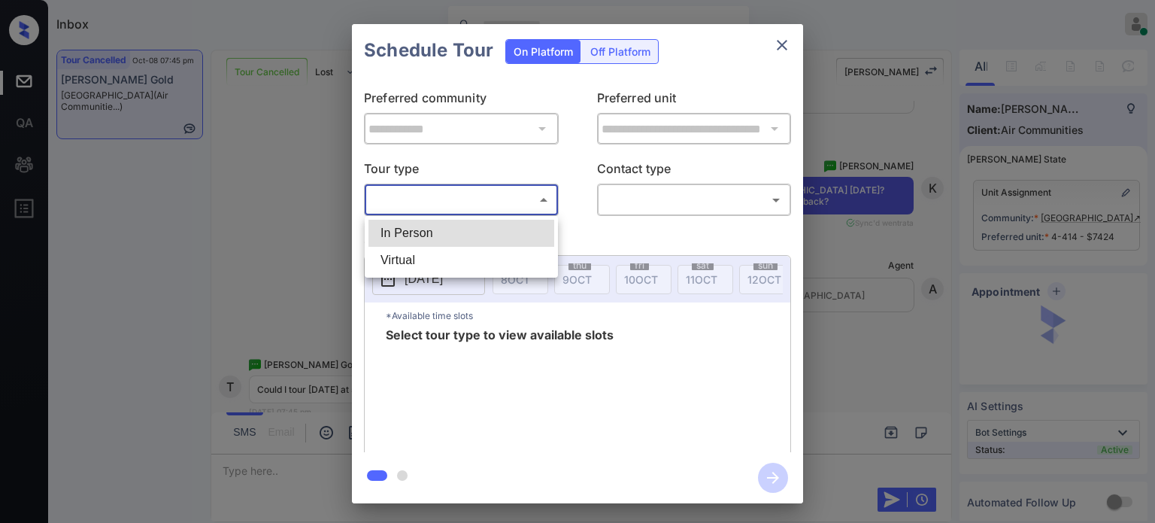
click at [415, 240] on li "In Person" at bounding box center [462, 233] width 186 height 27
type input "********"
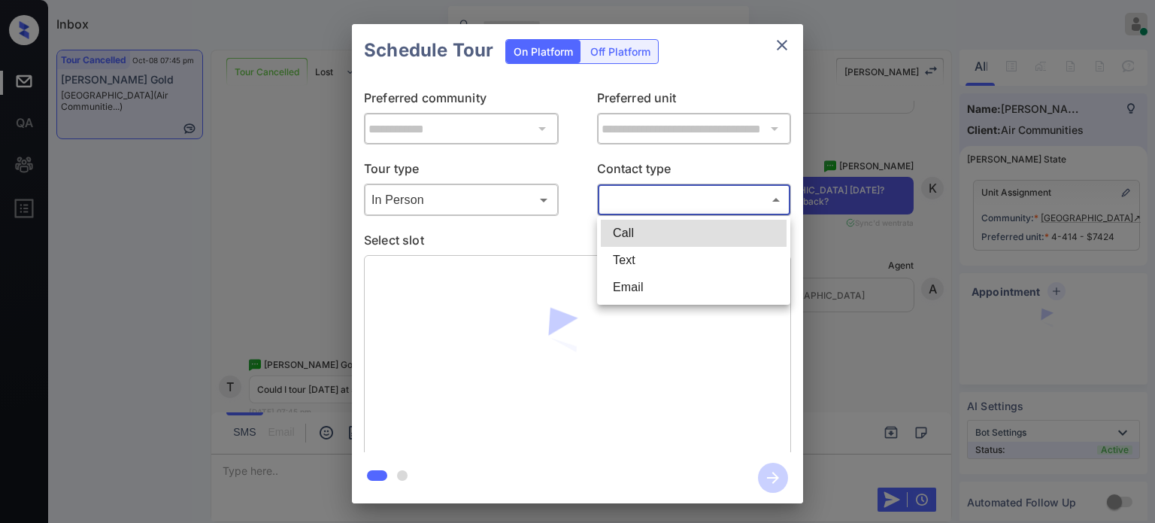
click at [614, 198] on body "Inbox [PERSON_NAME] Online Set yourself offline Set yourself on break Profile S…" at bounding box center [577, 261] width 1155 height 523
click at [623, 259] on li "Text" at bounding box center [694, 260] width 186 height 27
type input "****"
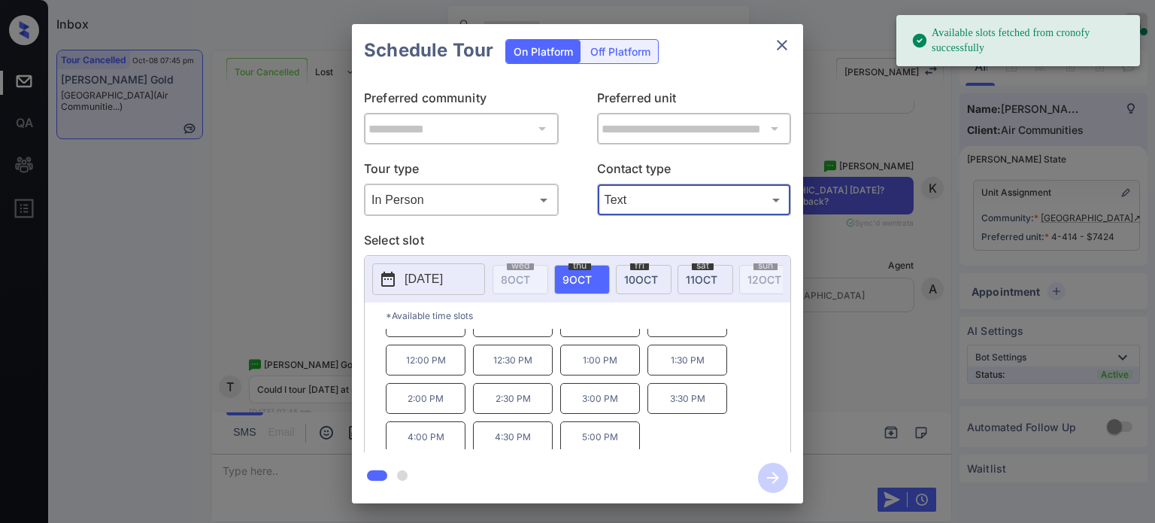
scroll to position [24, 0]
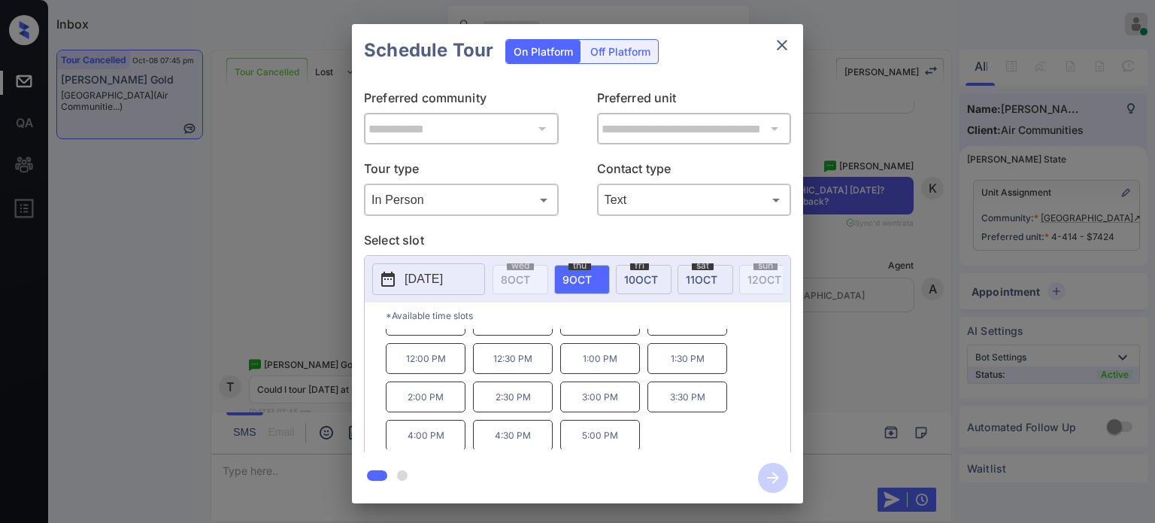
click at [599, 448] on p "5:00 PM" at bounding box center [600, 435] width 80 height 31
click at [770, 478] on icon "button" at bounding box center [773, 478] width 12 height 12
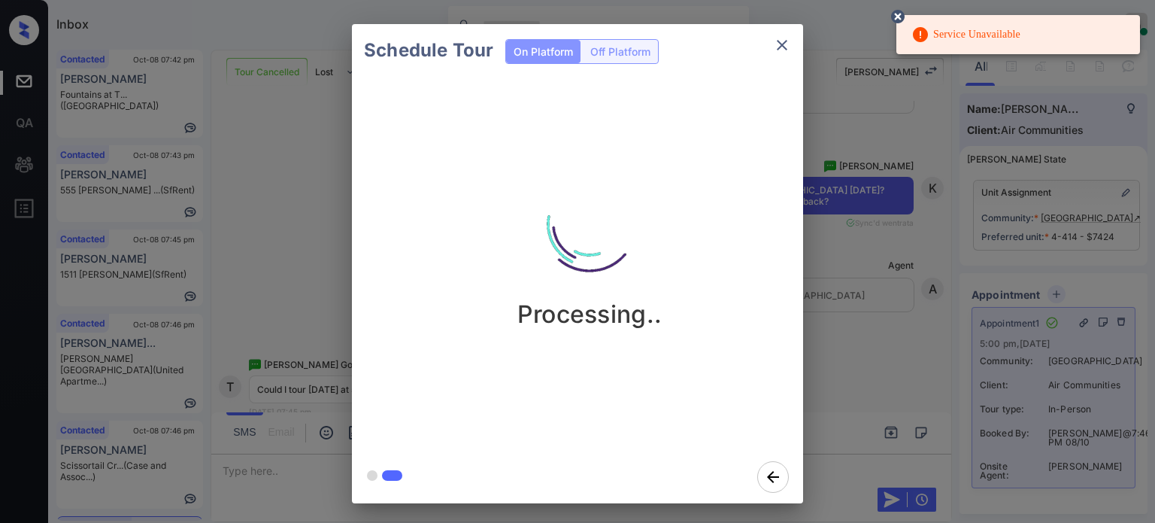
click at [779, 38] on icon "close" at bounding box center [782, 45] width 18 height 18
